Goal: Download file/media

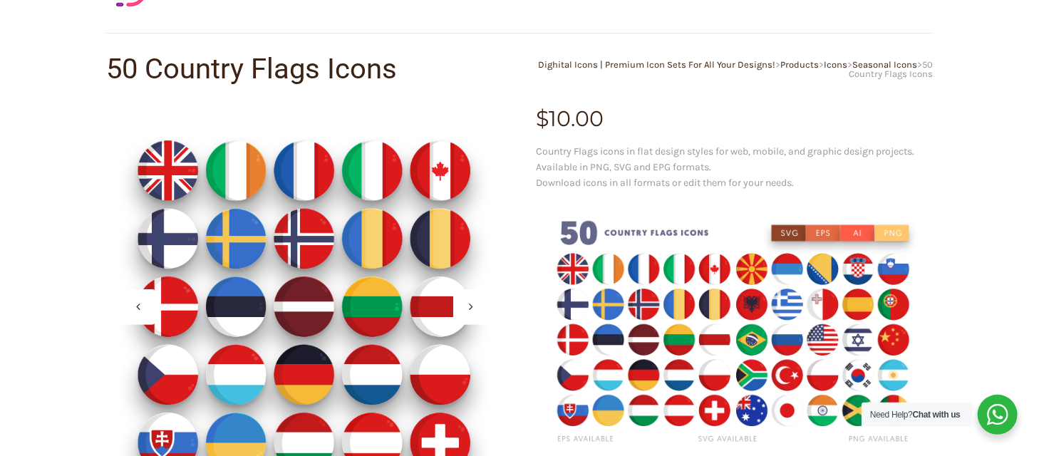
scroll to position [71, 0]
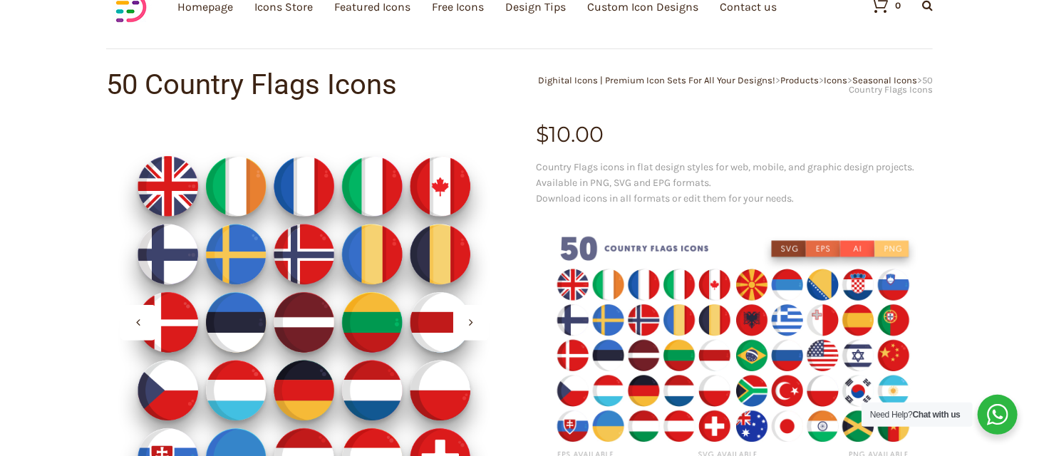
drag, startPoint x: 919, startPoint y: 170, endPoint x: 883, endPoint y: 42, distance: 133.3
click at [920, 170] on p "Country Flags icons in flat design styles for web, mobile, and graphic design p…" at bounding box center [734, 183] width 397 height 47
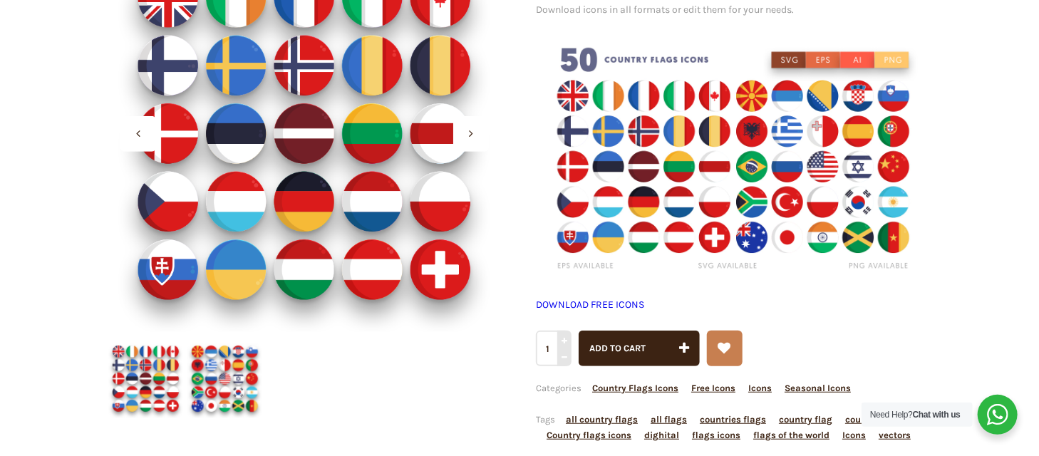
scroll to position [285, 0]
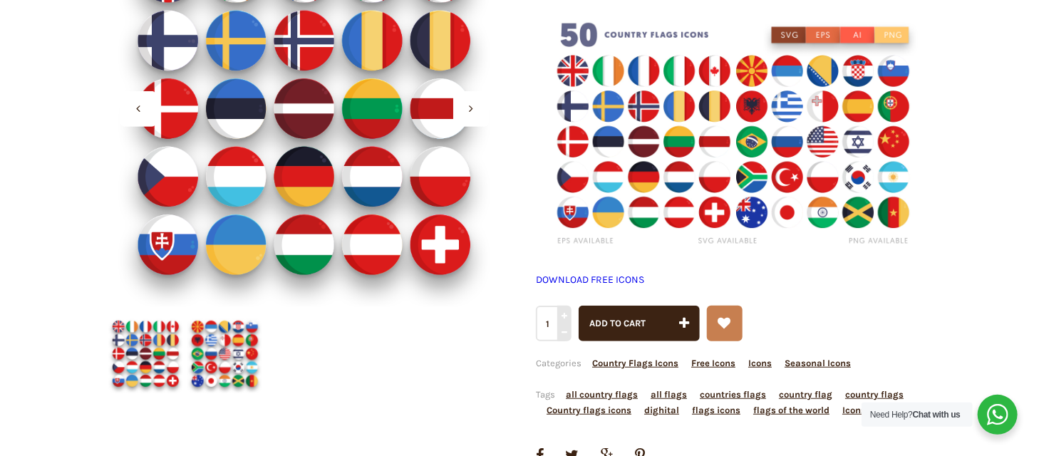
click at [760, 157] on img at bounding box center [734, 135] width 397 height 264
